Goal: Check status: Check status

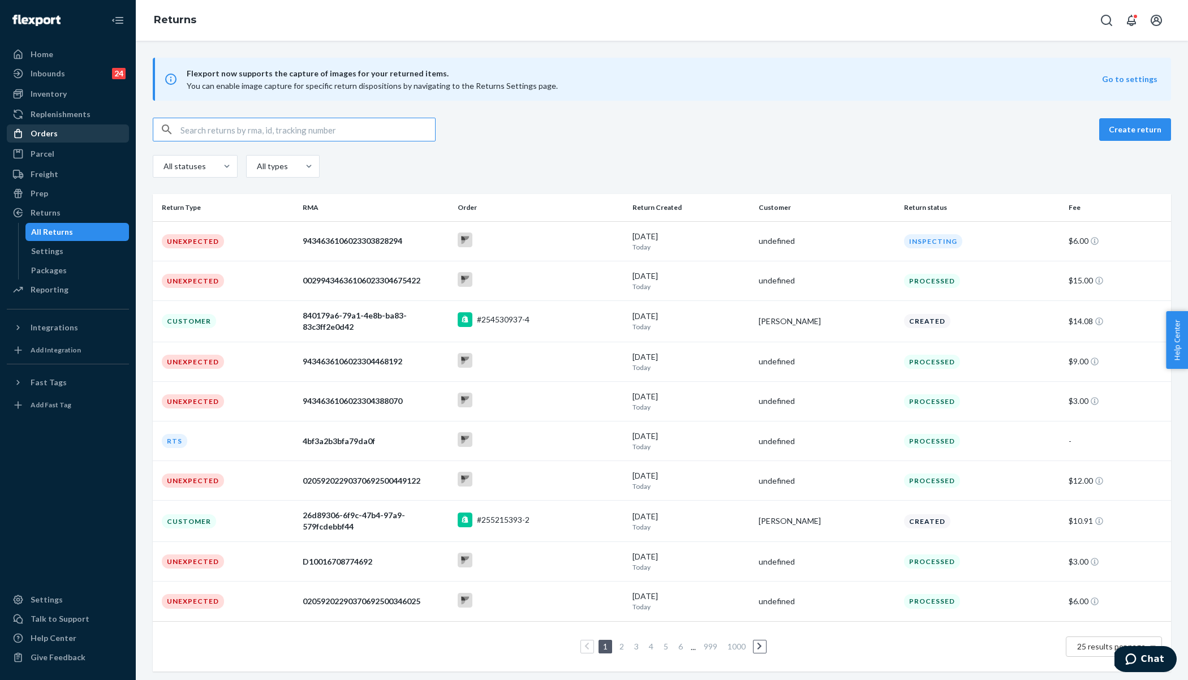
click at [91, 131] on div "Orders" at bounding box center [68, 134] width 120 height 16
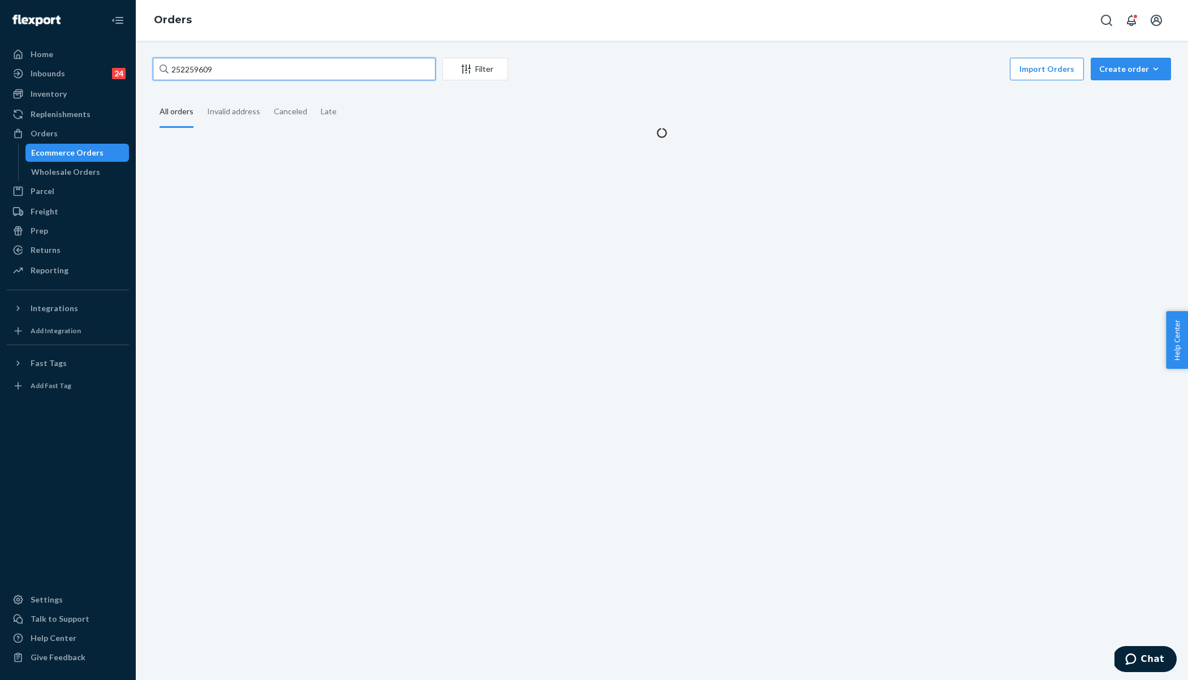
click at [265, 69] on input "252259609" at bounding box center [294, 69] width 283 height 23
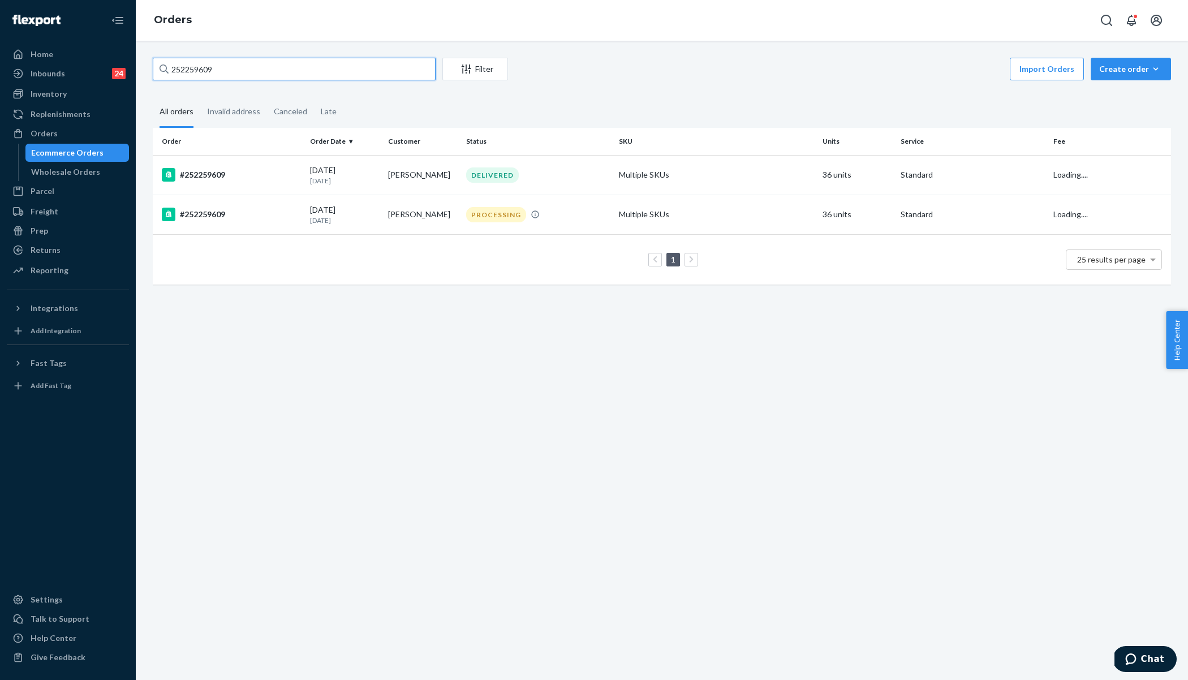
click at [265, 69] on input "252259609" at bounding box center [294, 69] width 283 height 23
paste input "5179493"
type input "255179493"
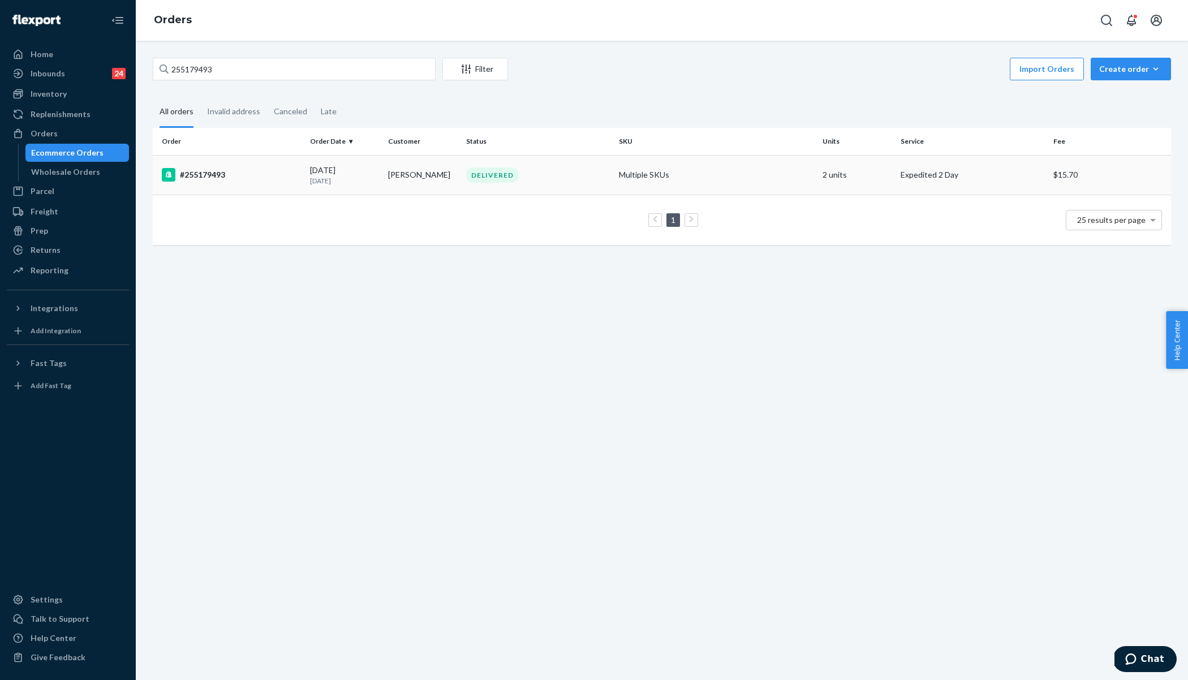
click at [316, 170] on div "[DATE] [DATE]" at bounding box center [344, 175] width 69 height 21
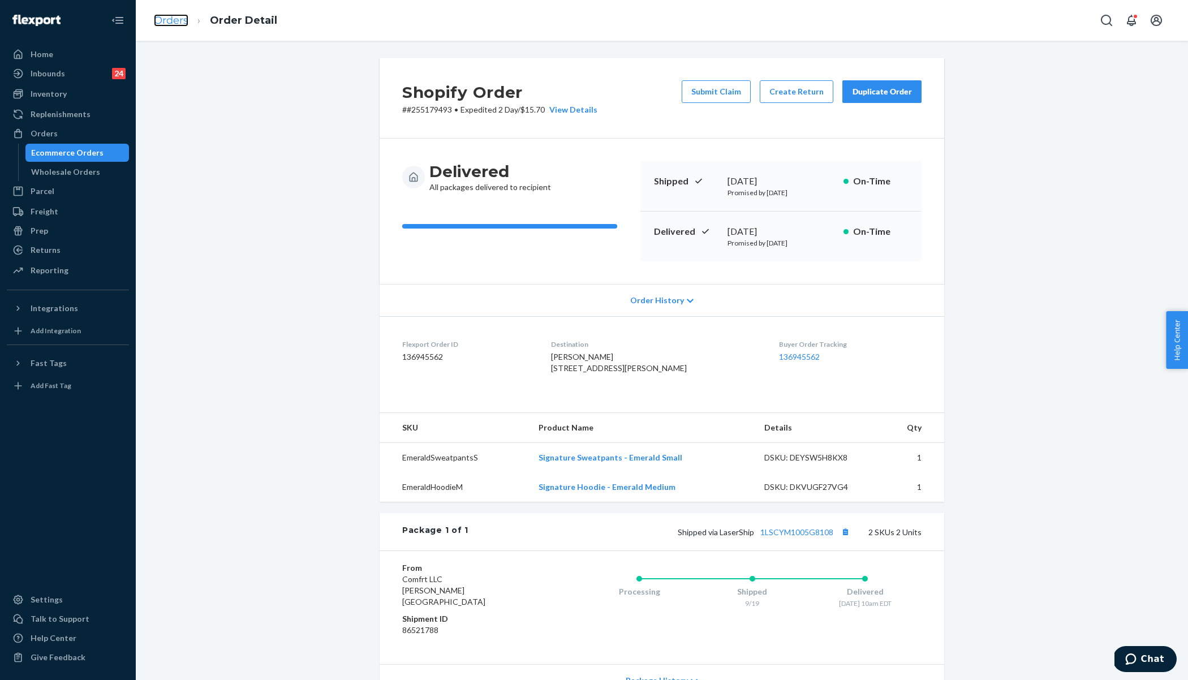
click at [166, 26] on link "Orders" at bounding box center [171, 20] width 35 height 12
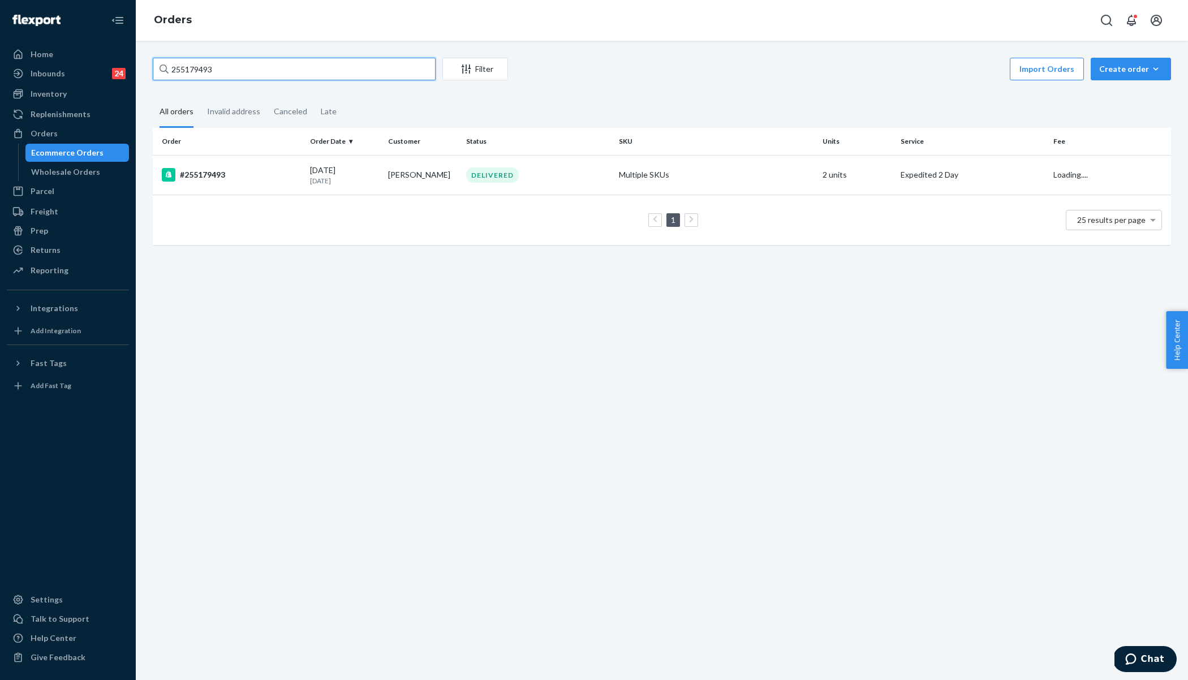
click at [204, 62] on input "255179493" at bounding box center [294, 69] width 283 height 23
paste input "64619"
type input "255164619"
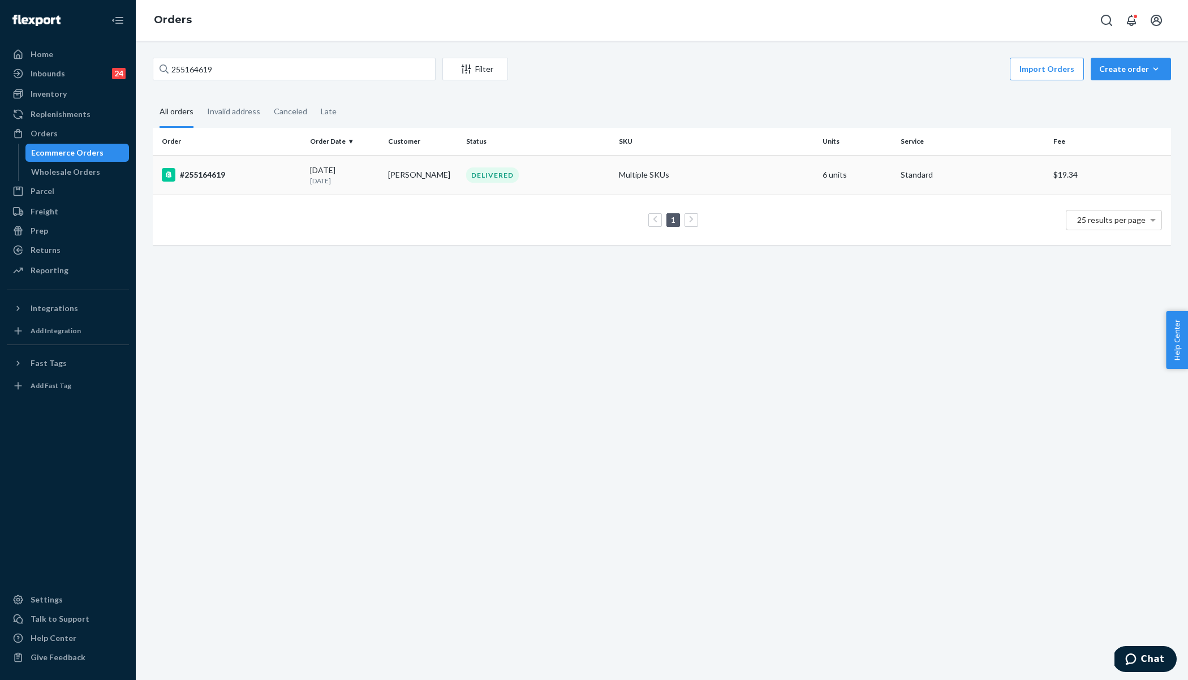
click at [265, 184] on td "#255164619" at bounding box center [229, 175] width 153 height 40
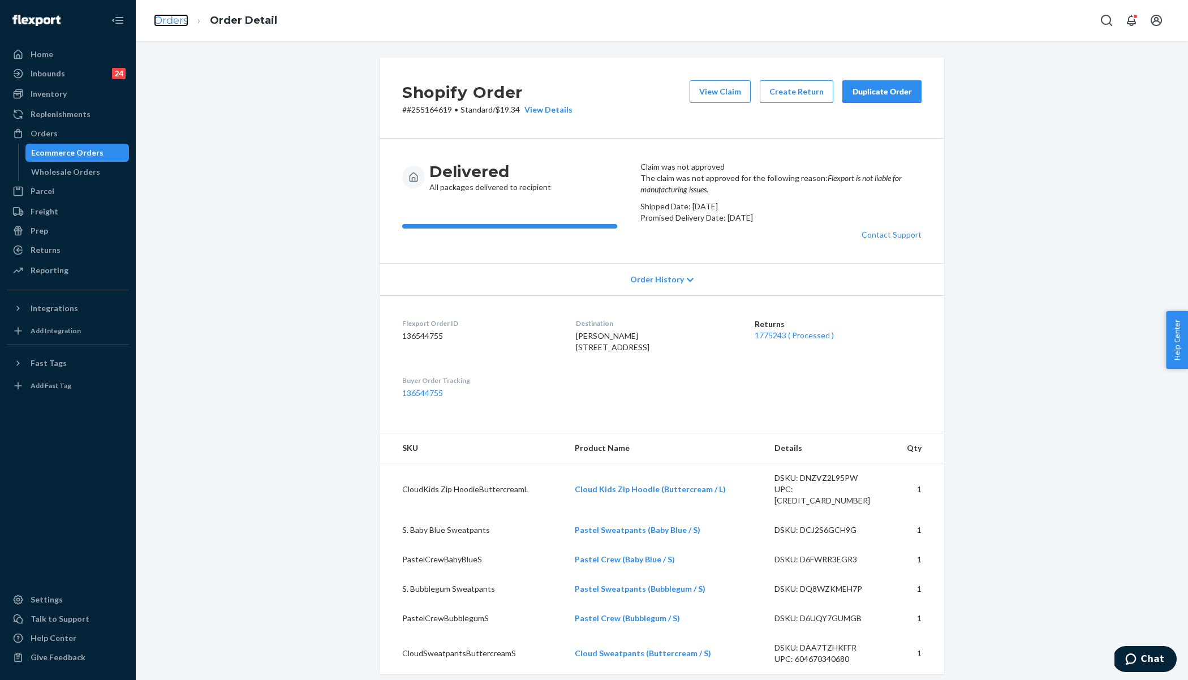
click at [171, 24] on link "Orders" at bounding box center [171, 20] width 35 height 12
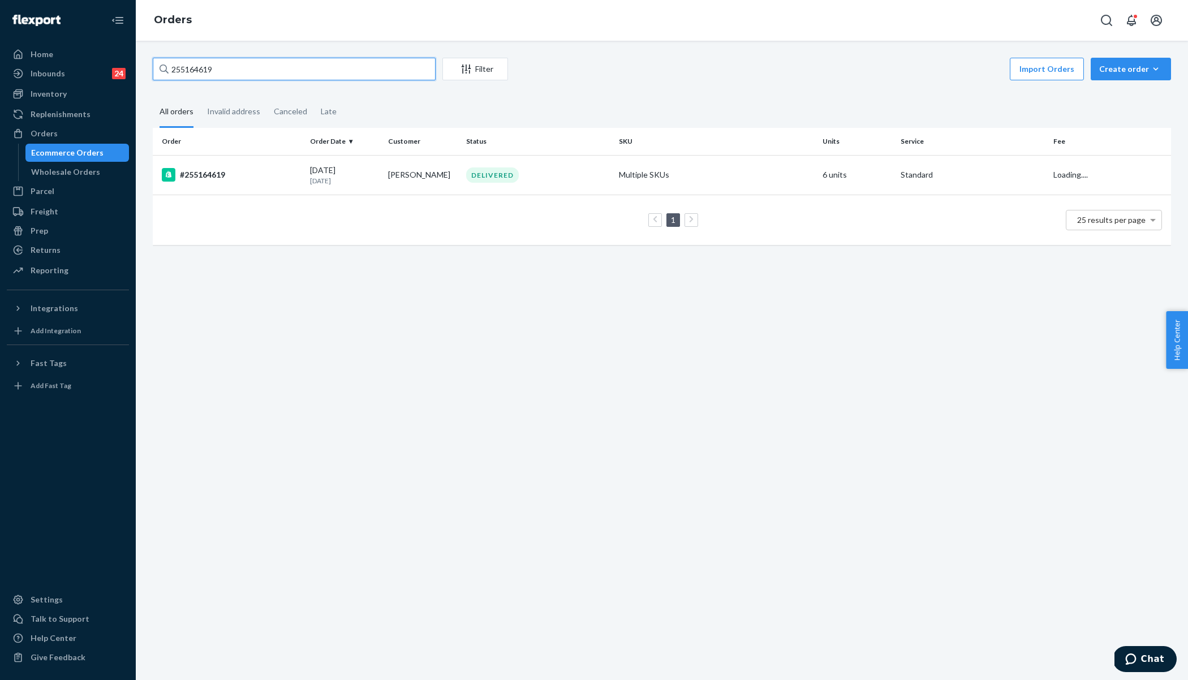
click at [248, 73] on input "255164619" at bounding box center [294, 69] width 283 height 23
click at [283, 178] on div "#255164619" at bounding box center [231, 175] width 139 height 14
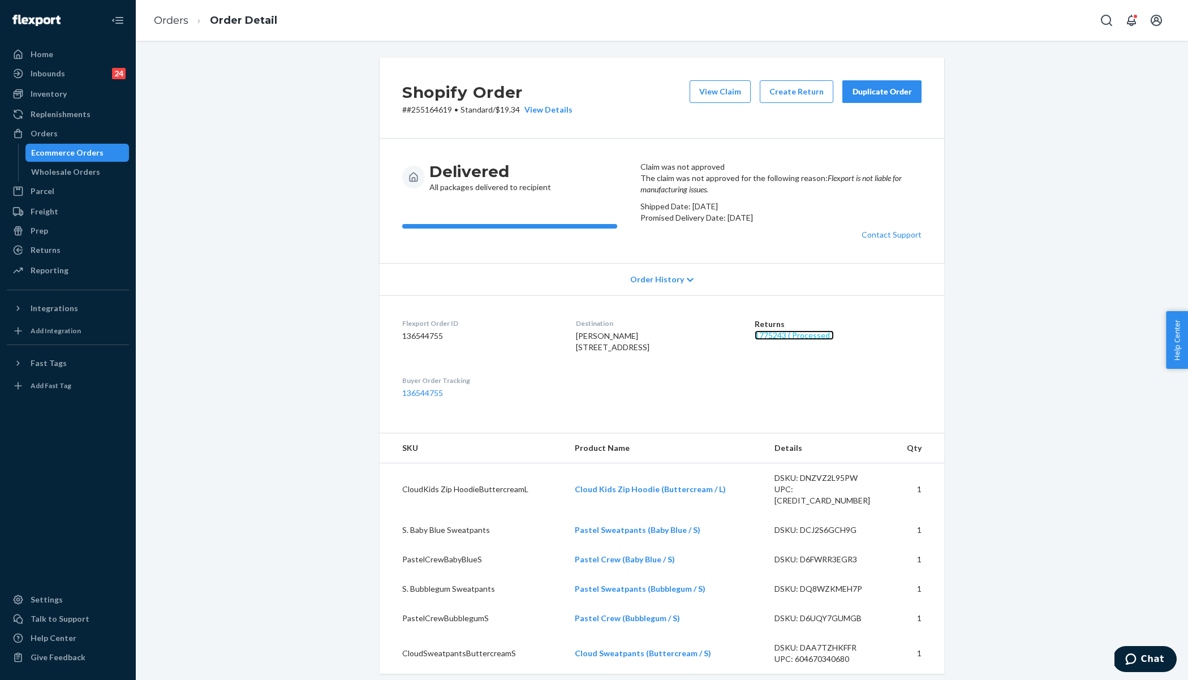
click at [803, 340] on link "1775243 ( Processed )" at bounding box center [794, 335] width 79 height 10
